Goal: Task Accomplishment & Management: Use online tool/utility

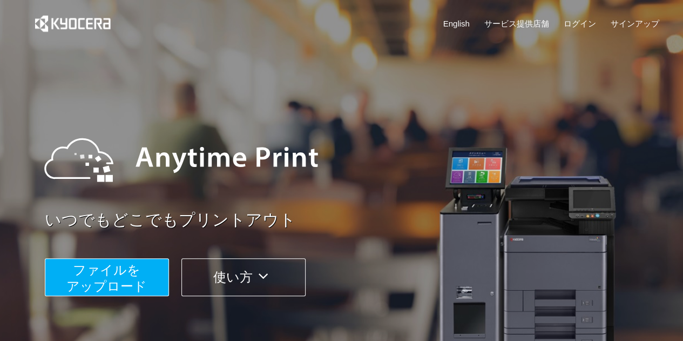
click at [116, 293] on span "ファイルを ​​アップロード" at bounding box center [106, 277] width 80 height 31
click at [84, 280] on span "ファイルを ​​アップロード" at bounding box center [106, 277] width 80 height 31
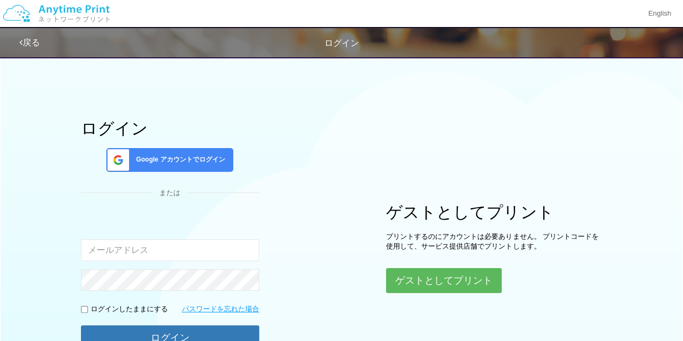
click at [180, 238] on div "入力されたメールアドレスまたはパスワードが正しくありません。" at bounding box center [170, 237] width 178 height 47
click at [179, 244] on input "email" at bounding box center [170, 250] width 178 height 22
type input "[EMAIL_ADDRESS][DOMAIN_NAME]"
click at [192, 152] on div "Google アカウントでログイン" at bounding box center [169, 160] width 127 height 24
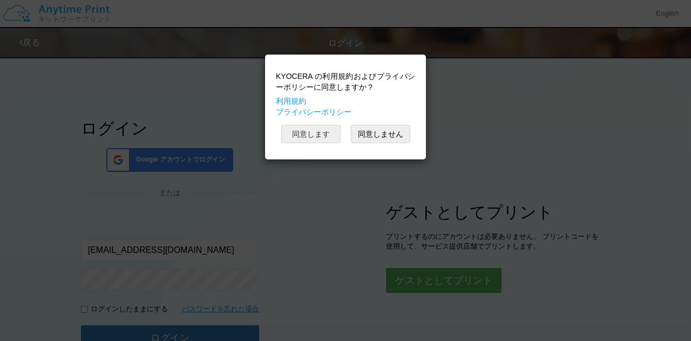
click at [305, 134] on button "同意します" at bounding box center [310, 134] width 59 height 18
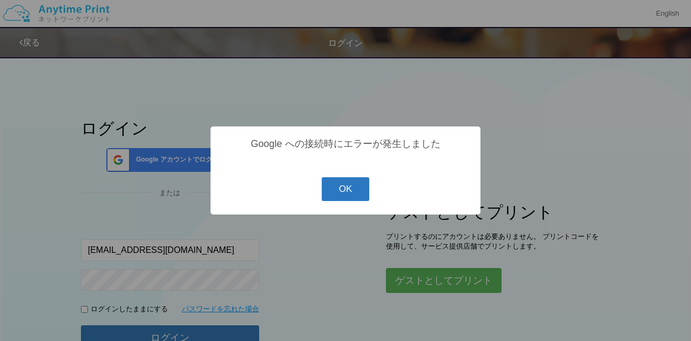
click at [351, 184] on button "OK" at bounding box center [346, 189] width 48 height 24
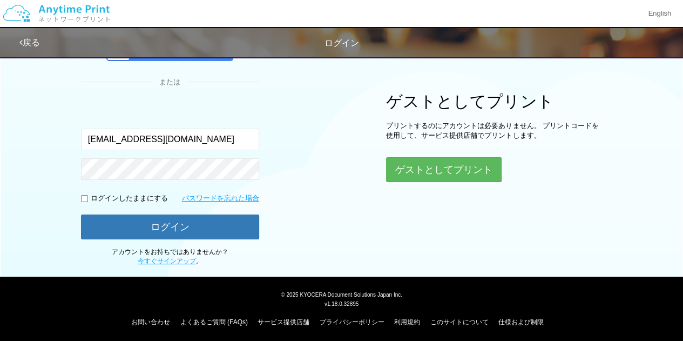
scroll to position [111, 0]
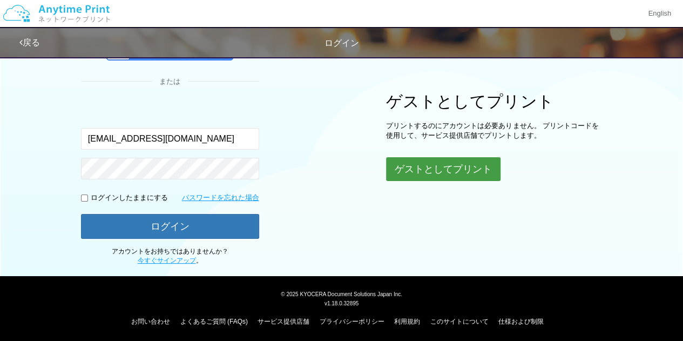
click at [446, 172] on button "ゲストとしてプリント" at bounding box center [443, 169] width 114 height 24
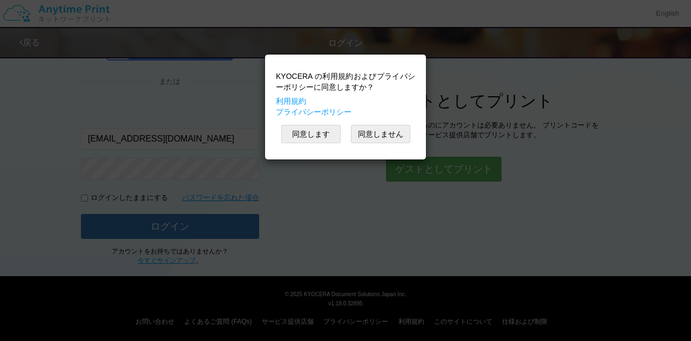
click at [368, 174] on div "KYOCERA の利用規約およびプライバシーポリシーに同意しますか？ 利用規約 プライバシーポリシー 同意します 同意しません" at bounding box center [345, 170] width 691 height 341
click at [334, 136] on button "同意します" at bounding box center [310, 134] width 59 height 18
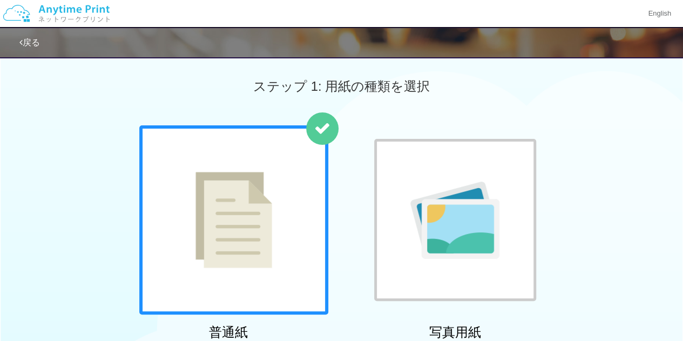
click at [301, 167] on div at bounding box center [233, 219] width 189 height 189
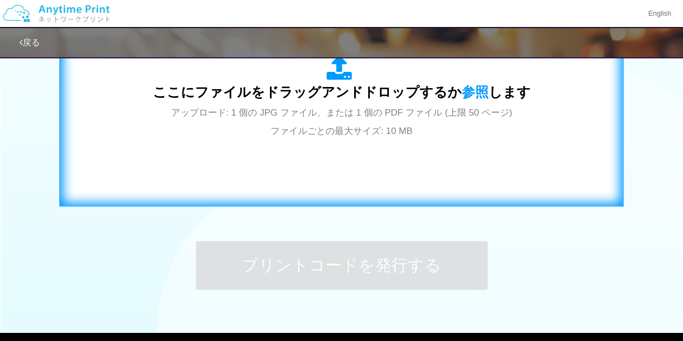
scroll to position [435, 0]
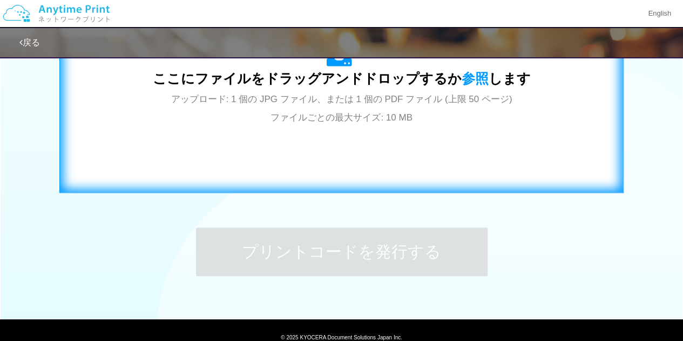
click at [345, 110] on span "アップロード: 1 個の JPG ファイル、または 1 個の PDF ファイル (上限 50 ページ) ファイルごとの最大サイズ: 10 MB" at bounding box center [341, 108] width 341 height 29
